Goal: Find contact information: Obtain details needed to contact an individual or organization

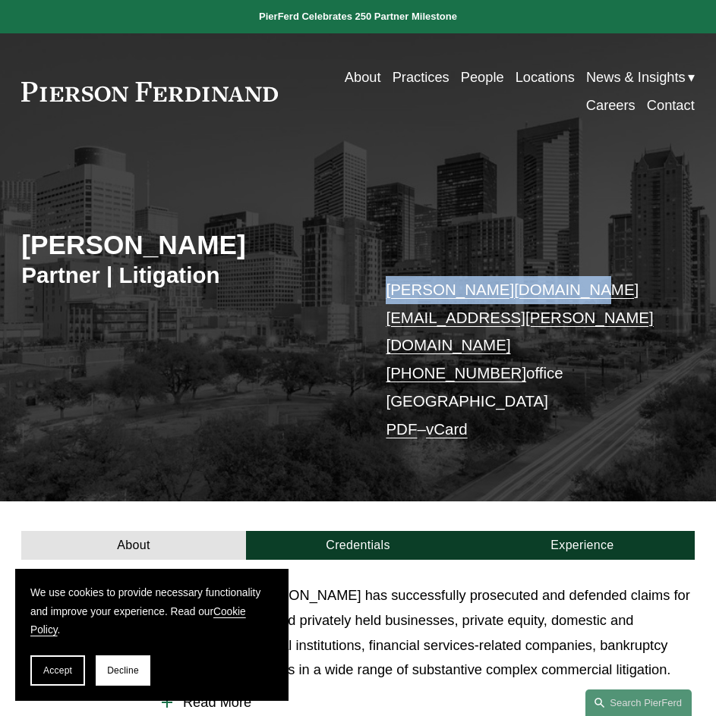
drag, startPoint x: 577, startPoint y: 290, endPoint x: 390, endPoint y: 293, distance: 186.7
click at [390, 293] on p "[PERSON_NAME][DOMAIN_NAME][EMAIL_ADDRESS][PERSON_NAME][DOMAIN_NAME] [PHONE_NUMB…" at bounding box center [526, 360] width 280 height 168
copy link "[PERSON_NAME][DOMAIN_NAME][EMAIL_ADDRESS][PERSON_NAME][DOMAIN_NAME]"
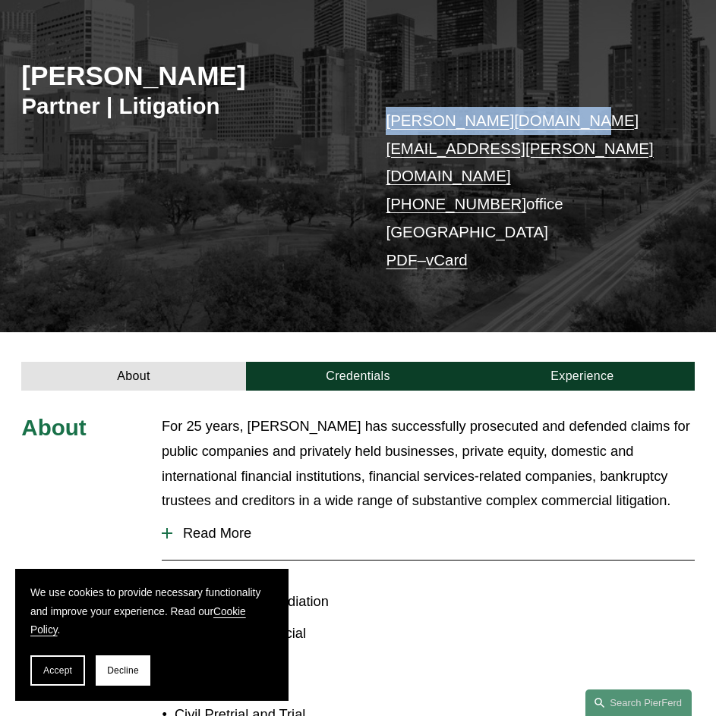
scroll to position [203, 0]
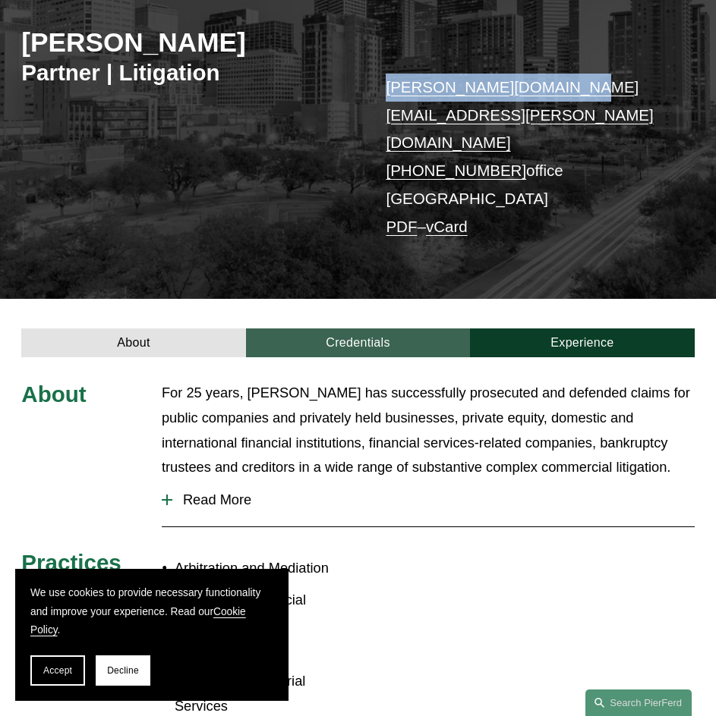
click at [395, 329] on link "Credentials" at bounding box center [358, 343] width 224 height 29
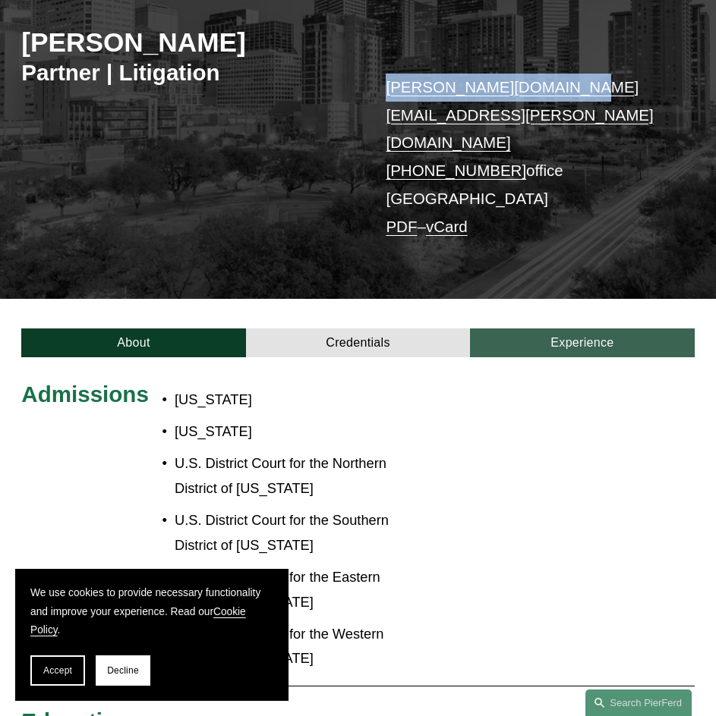
click at [621, 329] on link "Experience" at bounding box center [582, 343] width 224 height 29
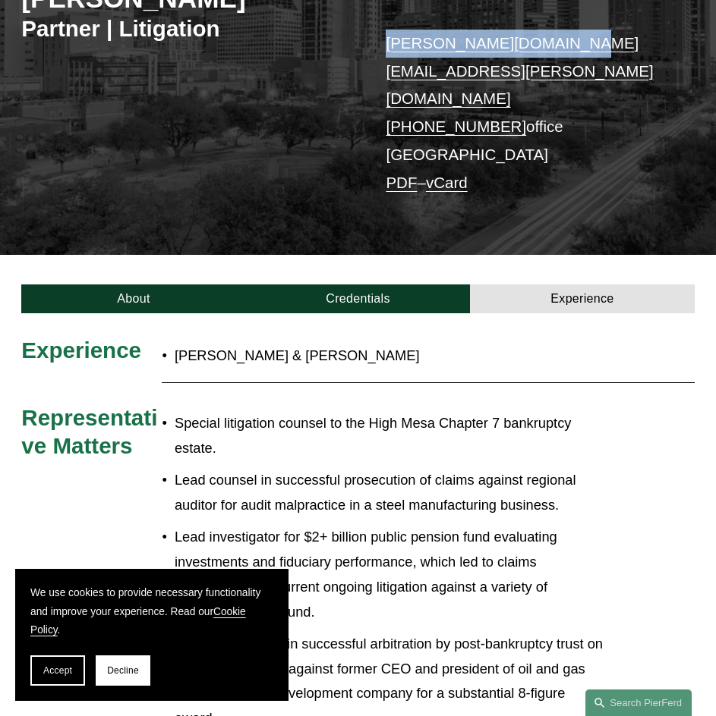
scroll to position [404, 0]
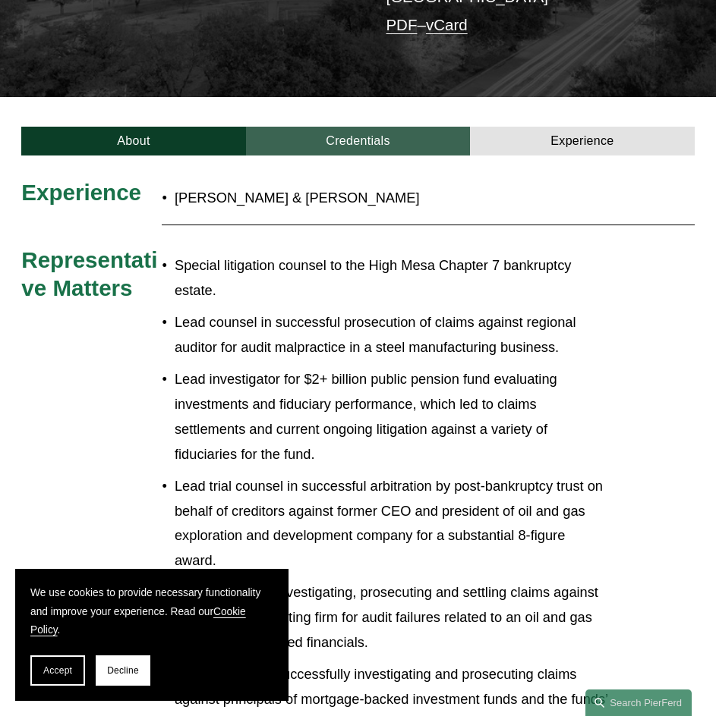
click at [389, 127] on link "Credentials" at bounding box center [358, 141] width 224 height 29
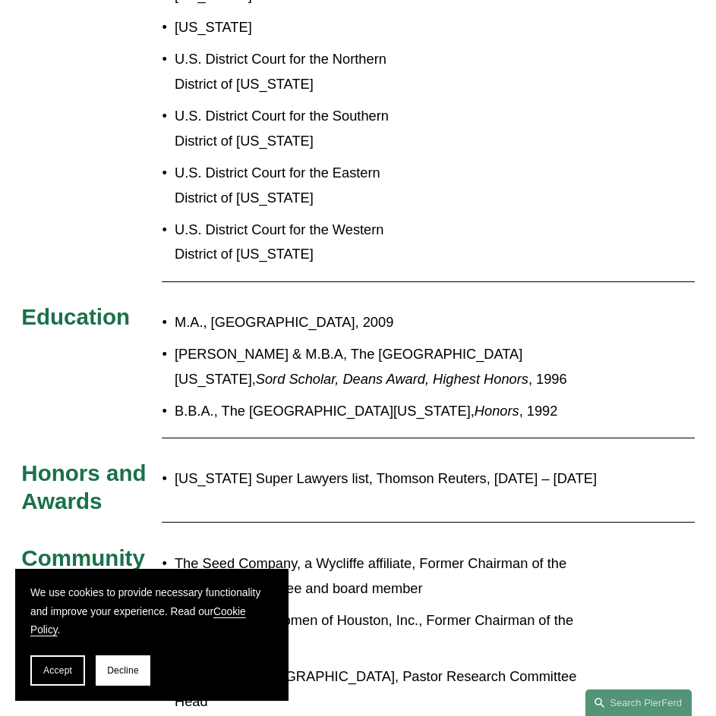
scroll to position [203, 0]
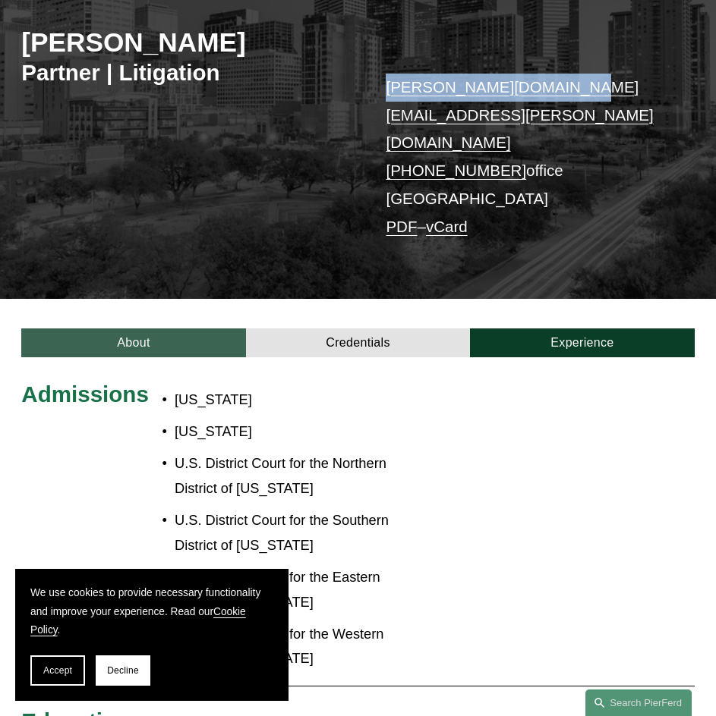
click at [148, 329] on link "About" at bounding box center [133, 343] width 224 height 29
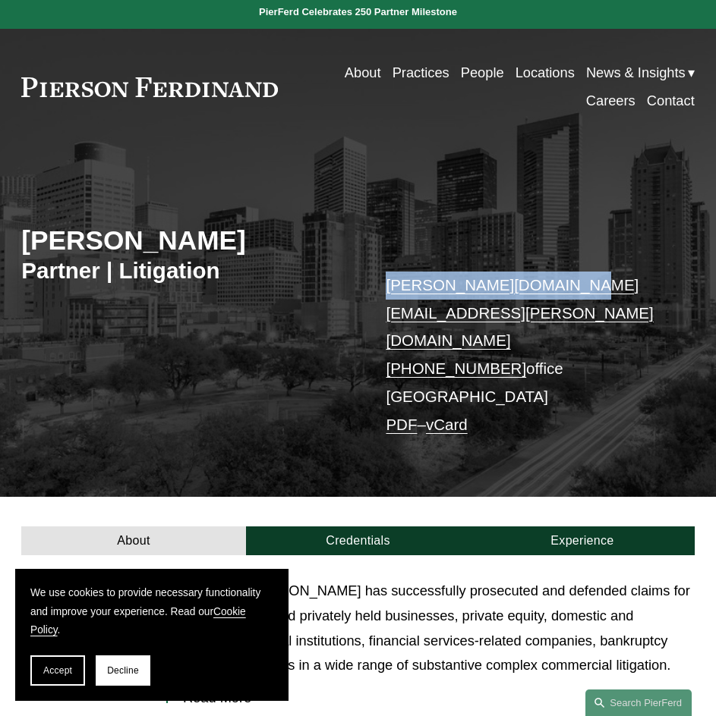
scroll to position [0, 0]
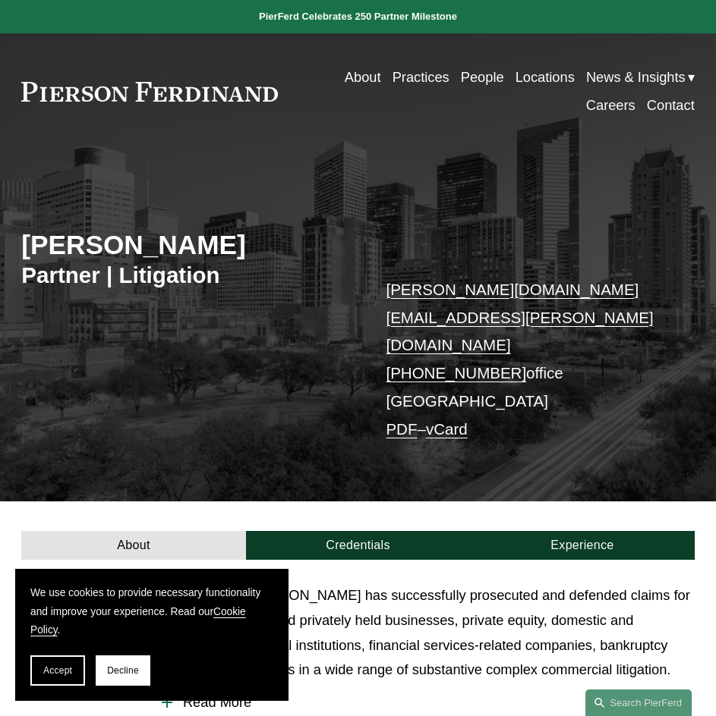
click at [436, 584] on p "For 25 years, [PERSON_NAME] has successfully prosecuted and defended claims for…" at bounding box center [428, 634] width 533 height 100
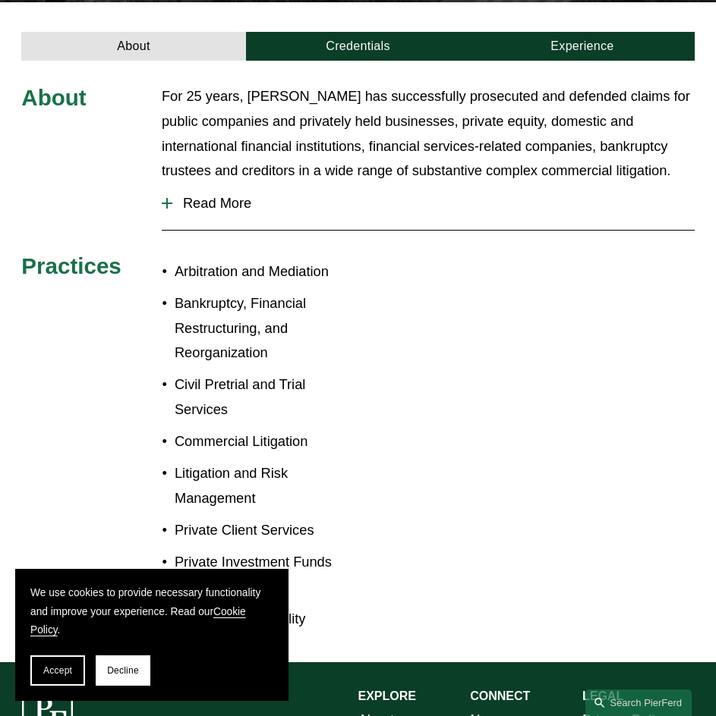
scroll to position [506, 0]
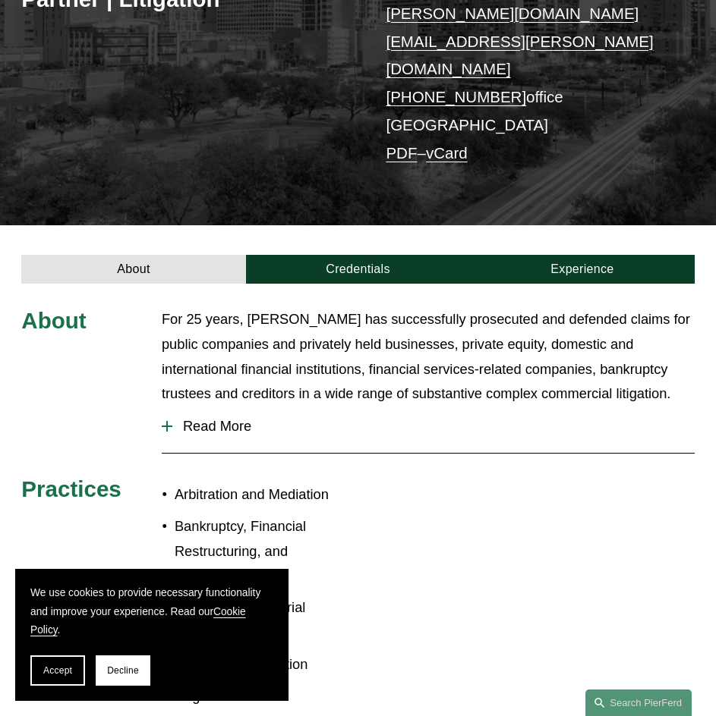
scroll to position [274, 0]
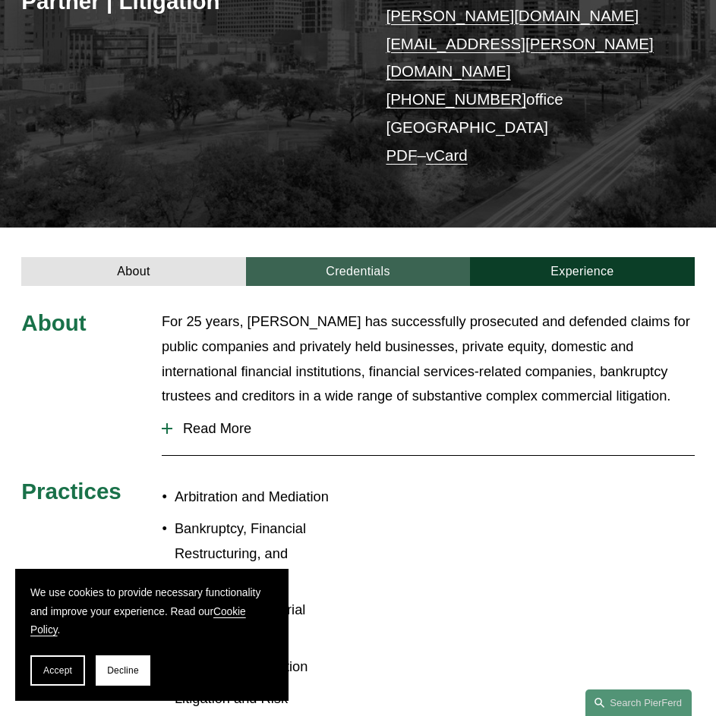
click at [374, 257] on link "Credentials" at bounding box center [358, 271] width 224 height 29
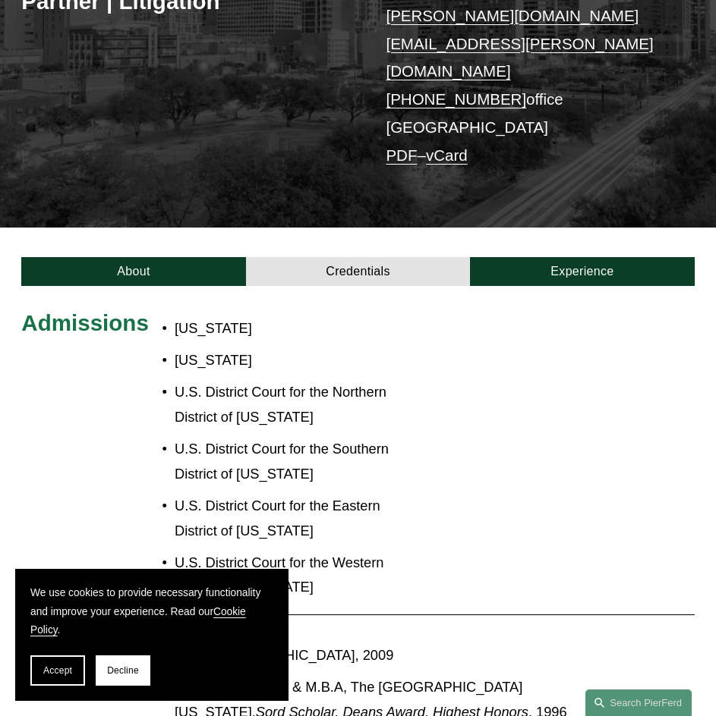
drag, startPoint x: 458, startPoint y: 453, endPoint x: 425, endPoint y: 430, distance: 40.8
